Goal: Find specific page/section: Find specific page/section

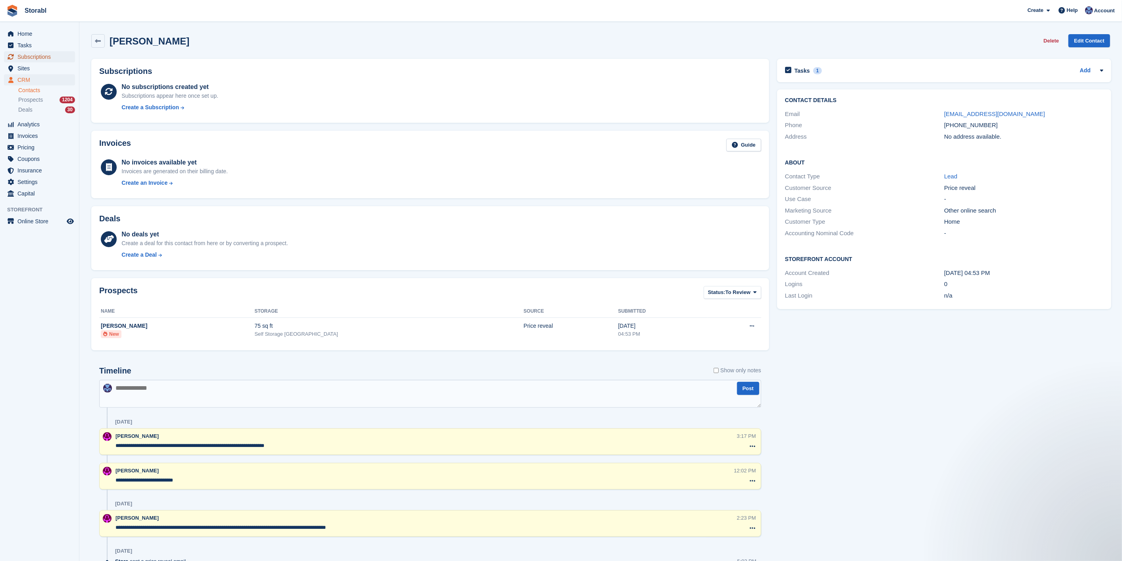
drag, startPoint x: 33, startPoint y: 56, endPoint x: 94, endPoint y: 132, distance: 97.4
click at [33, 56] on span "Subscriptions" at bounding box center [41, 56] width 48 height 11
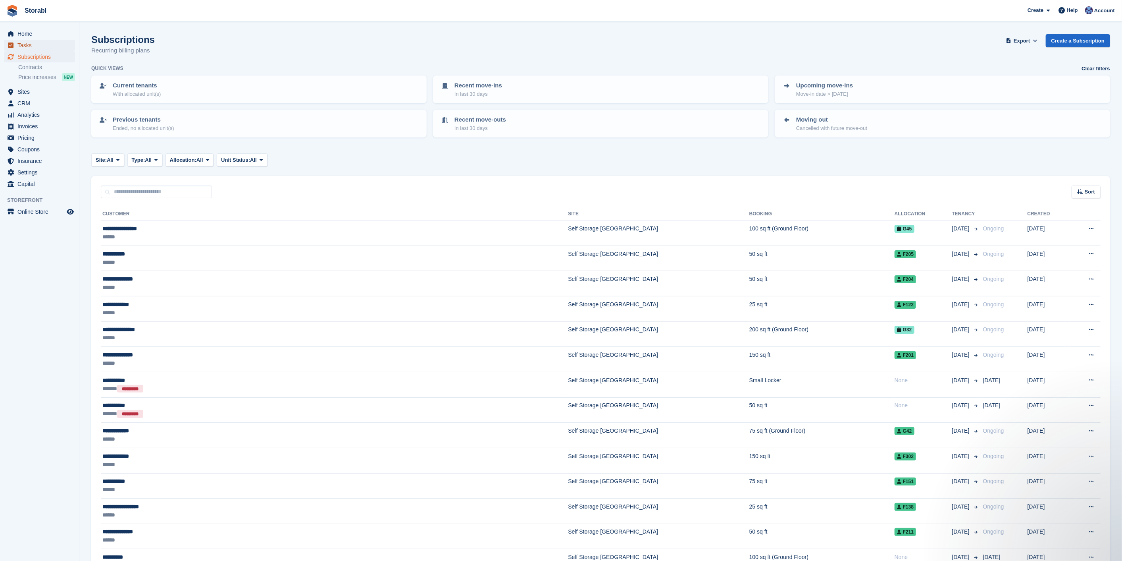
click at [34, 44] on span "Tasks" at bounding box center [41, 45] width 48 height 11
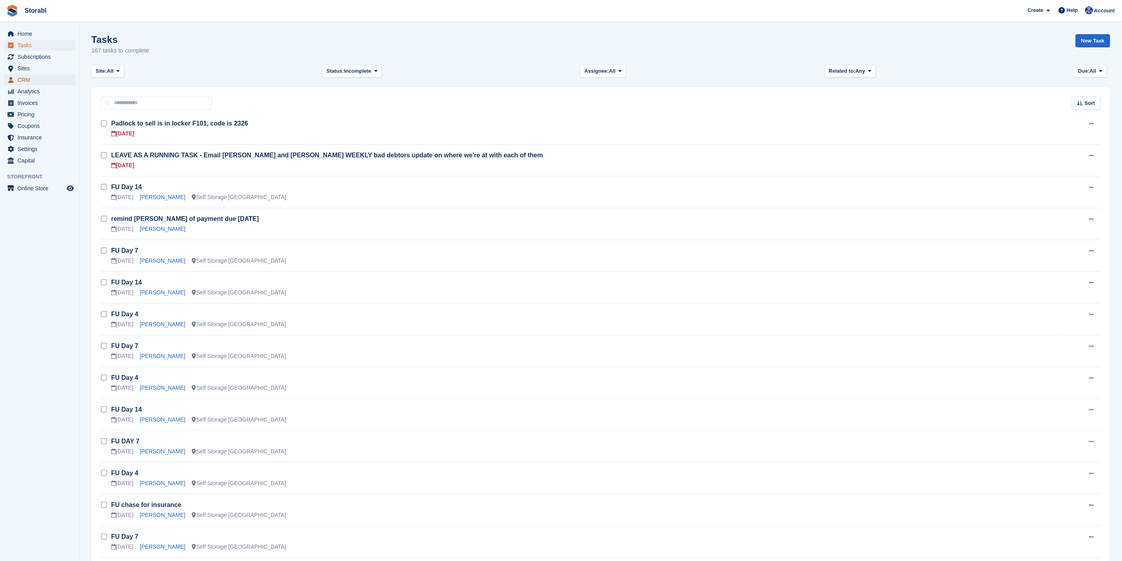
drag, startPoint x: 10, startPoint y: 82, endPoint x: 243, endPoint y: 126, distance: 236.3
click at [10, 82] on icon "menu" at bounding box center [10, 80] width 5 height 6
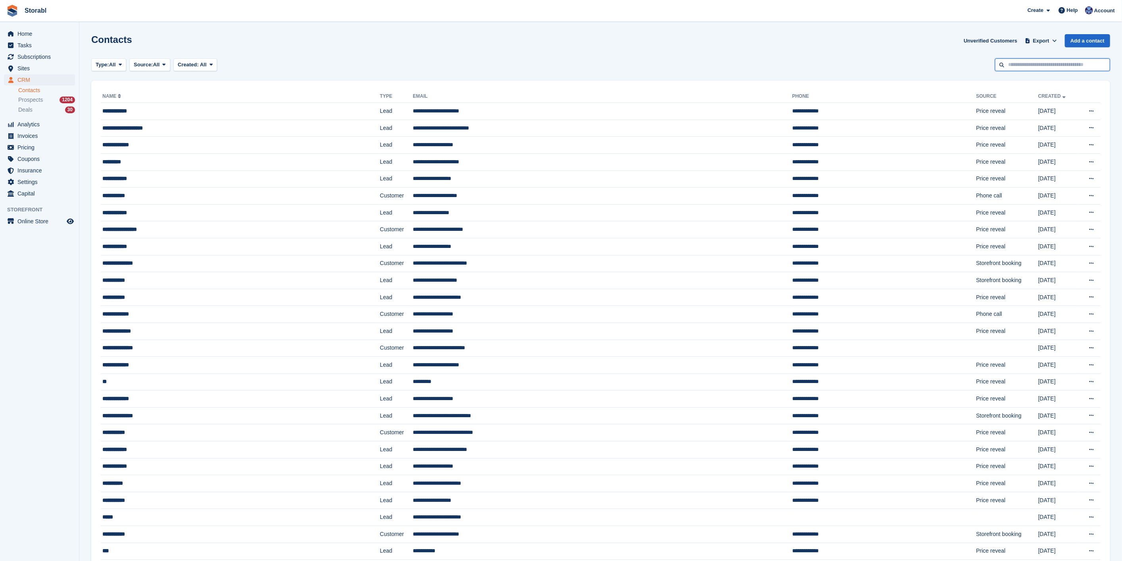
click at [1032, 68] on input "text" at bounding box center [1052, 64] width 115 height 13
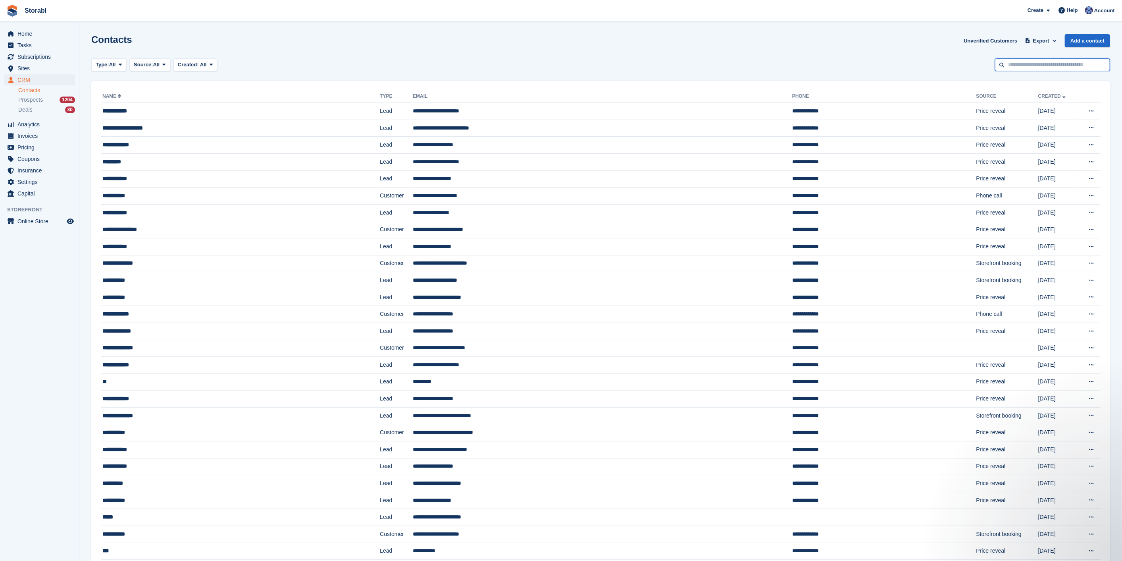
drag, startPoint x: 1027, startPoint y: 67, endPoint x: 1009, endPoint y: 71, distance: 18.6
click at [1028, 67] on input "text" at bounding box center [1052, 64] width 115 height 13
type input "******"
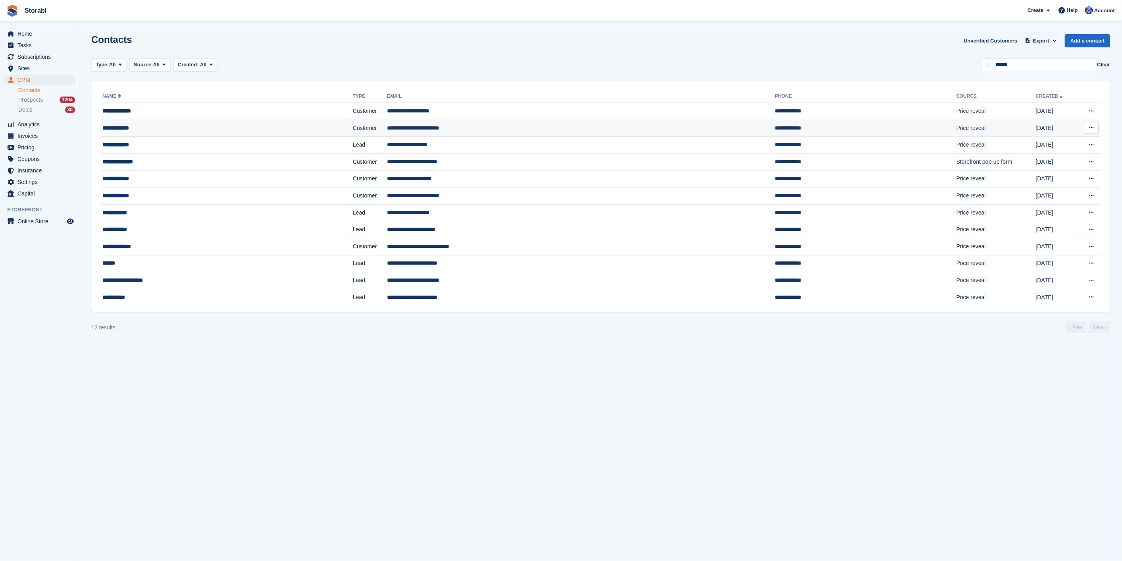
click at [458, 126] on td "**********" at bounding box center [581, 127] width 388 height 17
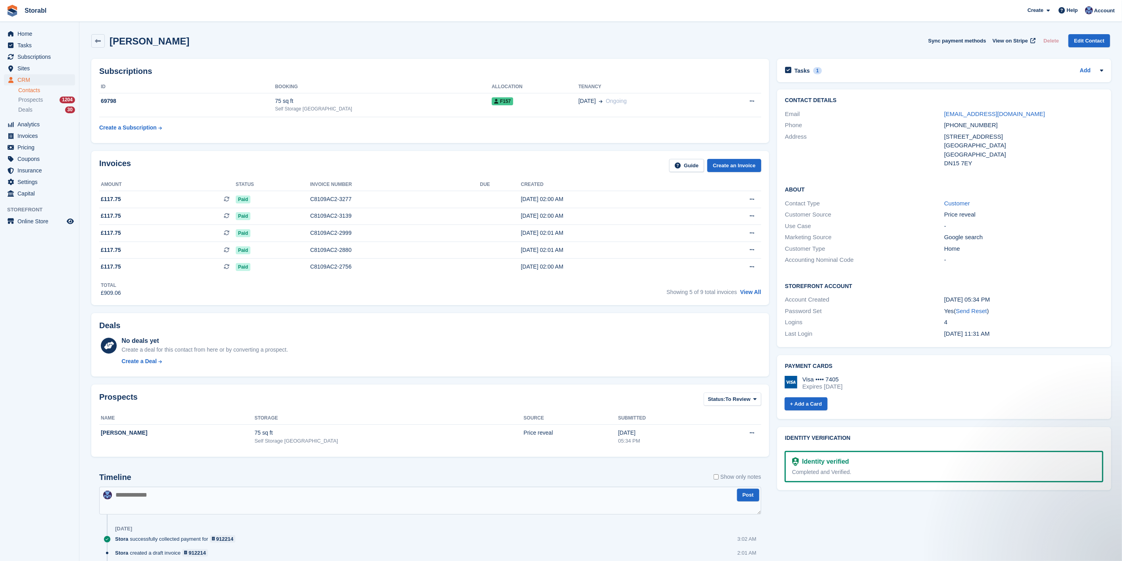
click at [831, 79] on div "Tasks 1 Add Price increase 01 Dec" at bounding box center [944, 70] width 334 height 23
click at [832, 76] on div "Tasks 1 Add Price increase 01 Dec" at bounding box center [944, 70] width 334 height 23
click at [827, 78] on div "Tasks 1 Add Price increase 01 Dec" at bounding box center [944, 70] width 334 height 23
click at [832, 68] on div "Tasks 1 Add" at bounding box center [944, 70] width 318 height 11
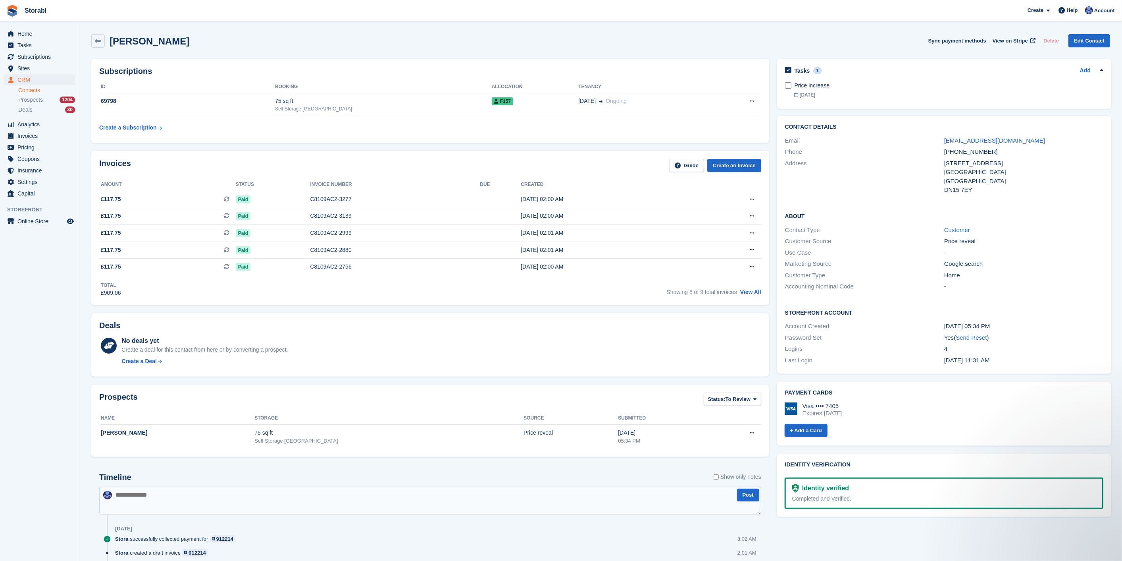
click at [832, 68] on div "Tasks 1 Add" at bounding box center [944, 70] width 318 height 11
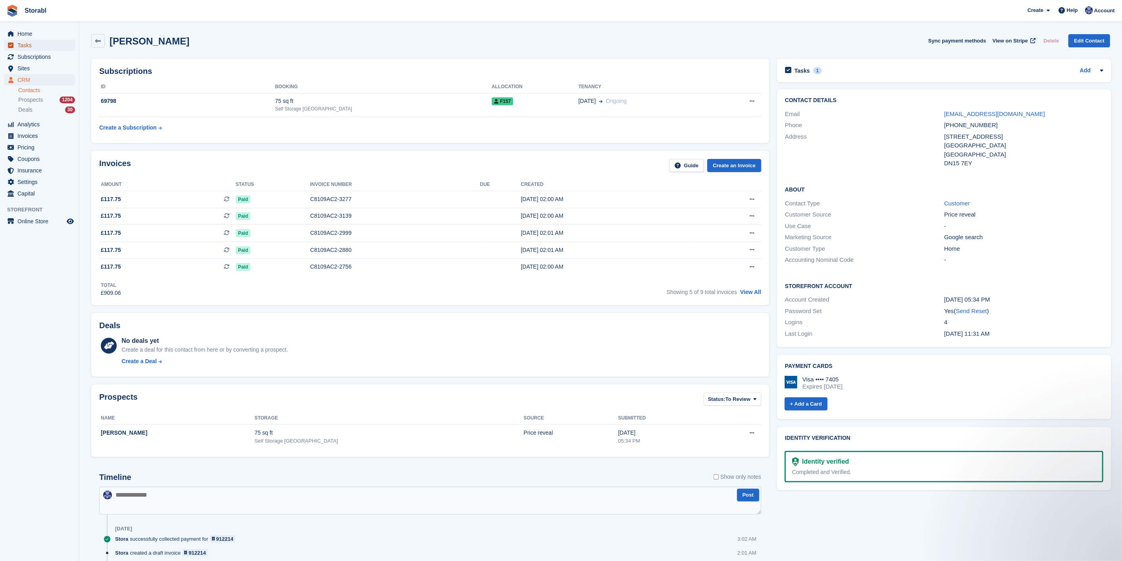
click at [47, 46] on span "Tasks" at bounding box center [41, 45] width 48 height 11
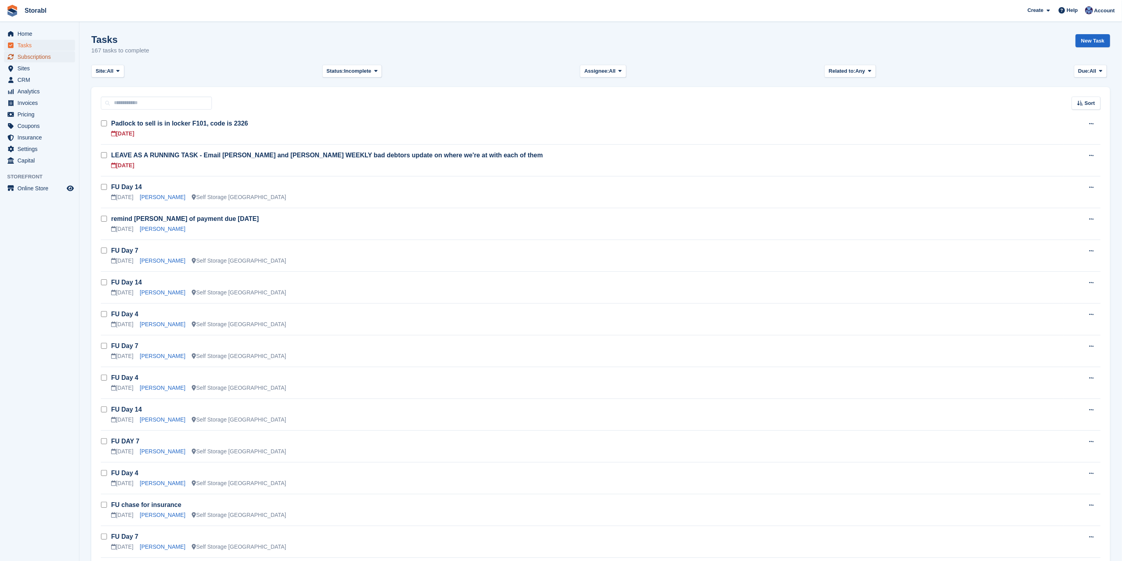
click at [40, 60] on span "Subscriptions" at bounding box center [41, 56] width 48 height 11
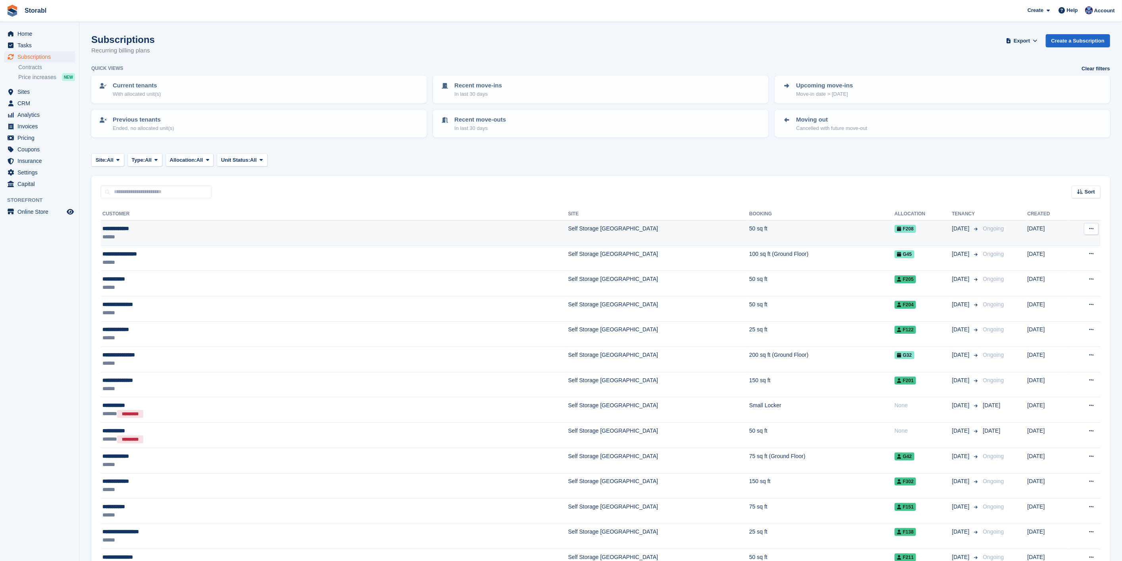
click at [284, 233] on div "******" at bounding box center [226, 237] width 249 height 8
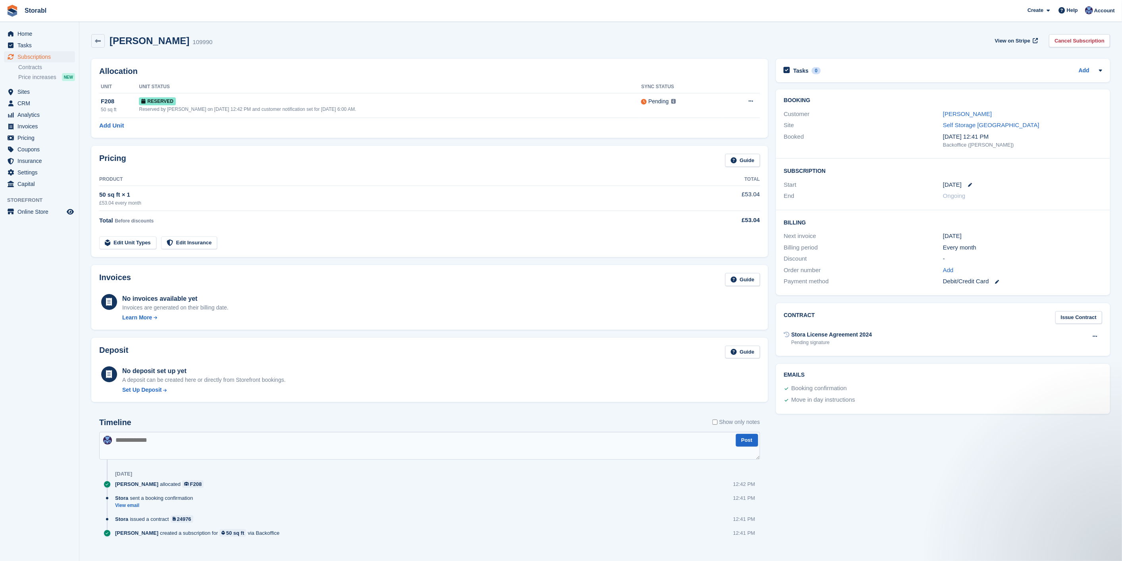
click at [479, 64] on div "Allocation Unit Unit Status Sync Status F208 50 sq ft Reserved Reserved by Hele…" at bounding box center [429, 98] width 677 height 79
click at [949, 110] on link "[PERSON_NAME]" at bounding box center [967, 113] width 49 height 7
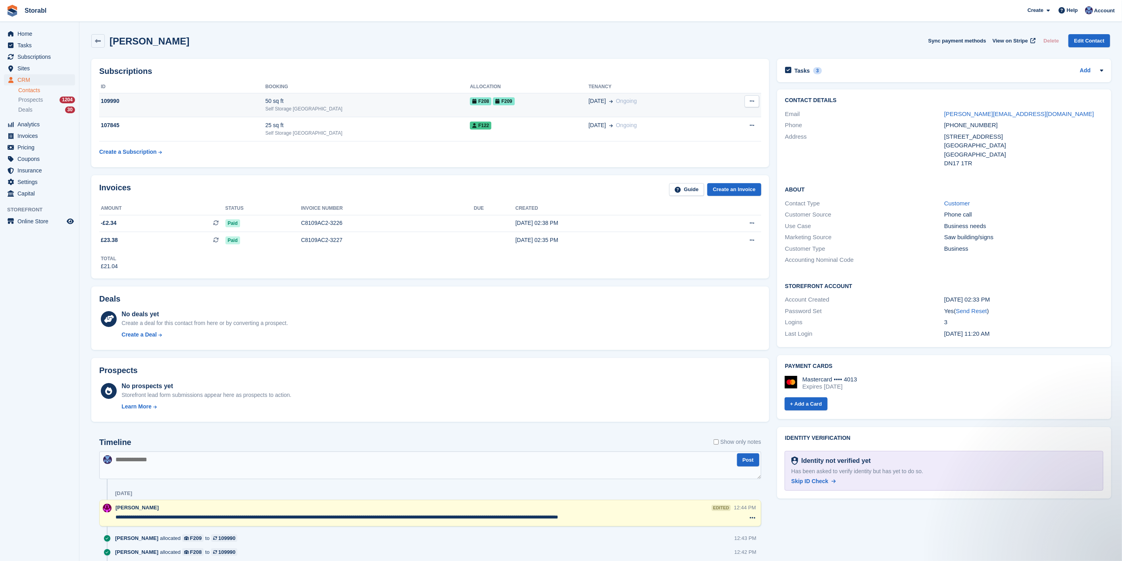
click at [536, 112] on td "F208 F209" at bounding box center [529, 105] width 119 height 24
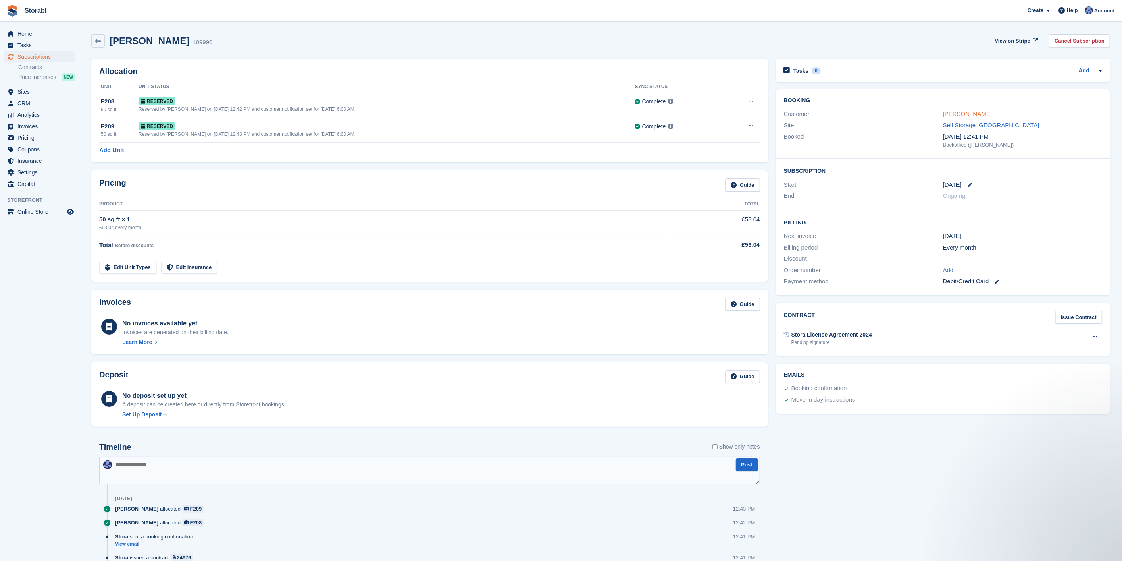
click at [965, 112] on link "Claire Bilton" at bounding box center [967, 113] width 49 height 7
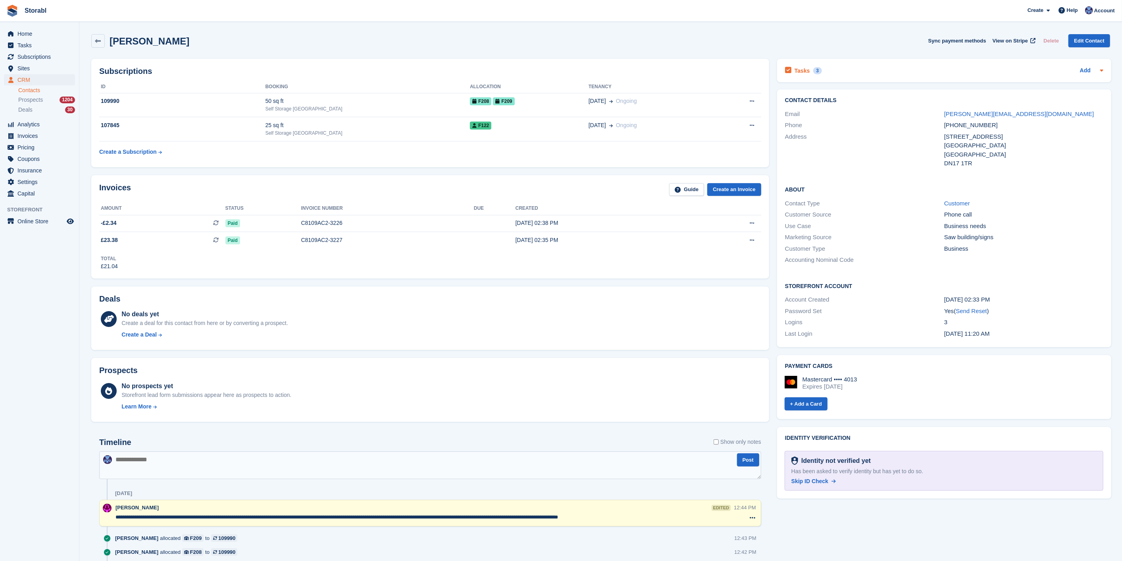
click at [875, 67] on div "Tasks 3 Add" at bounding box center [944, 70] width 318 height 11
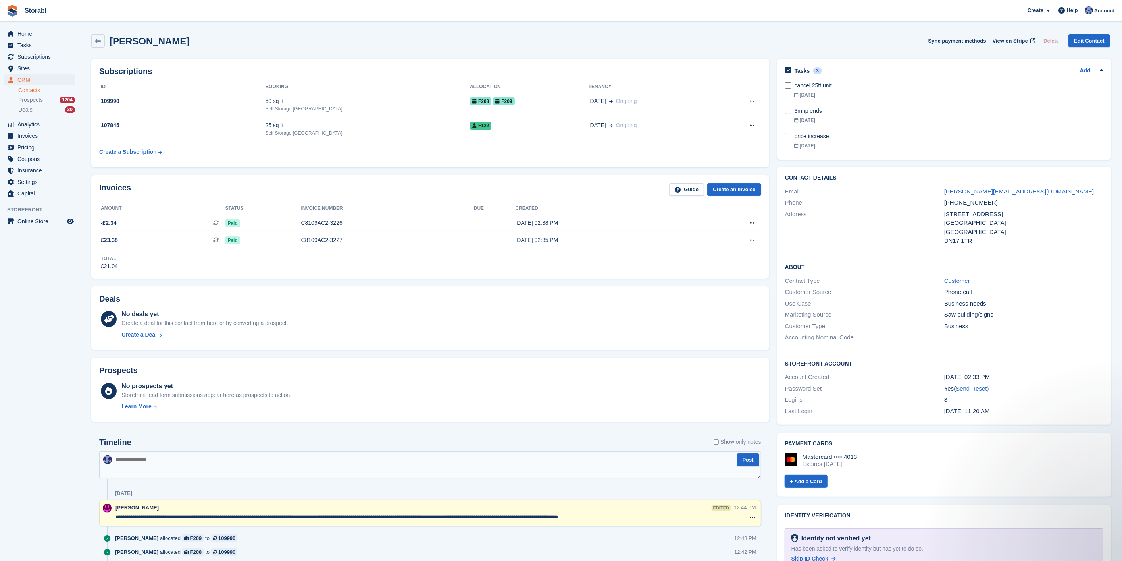
drag, startPoint x: 94, startPoint y: 339, endPoint x: 179, endPoint y: 386, distance: 96.9
click at [94, 339] on div "Deals No deals yet Create a deal for this contact from here or by converting a …" at bounding box center [430, 318] width 678 height 64
